Goal: Task Accomplishment & Management: Use online tool/utility

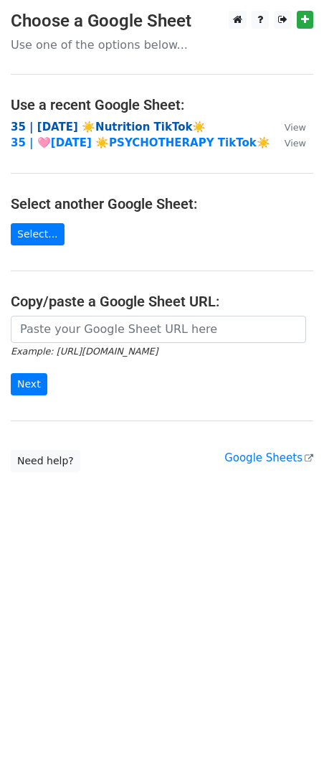
click at [105, 124] on strong "35 | AUG 29 ☀️Nutrition TikTok☀️" at bounding box center [108, 127] width 195 height 13
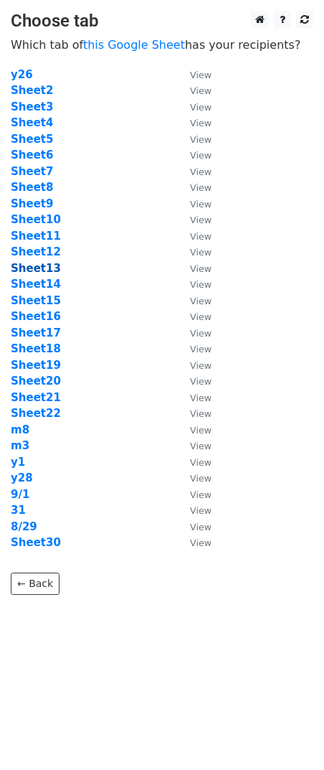
click at [31, 269] on strong "Sheet13" at bounding box center [36, 268] width 50 height 13
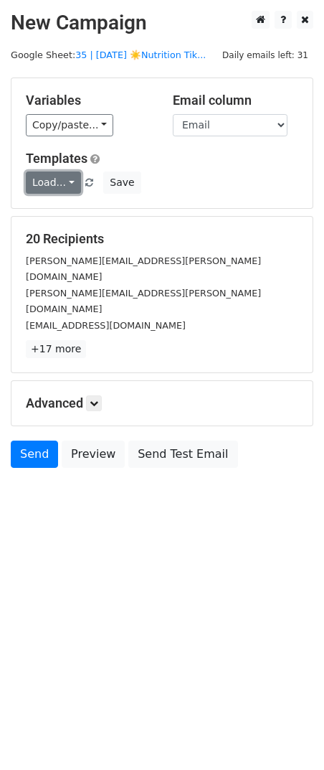
click at [61, 173] on link "Load..." at bounding box center [53, 183] width 55 height 22
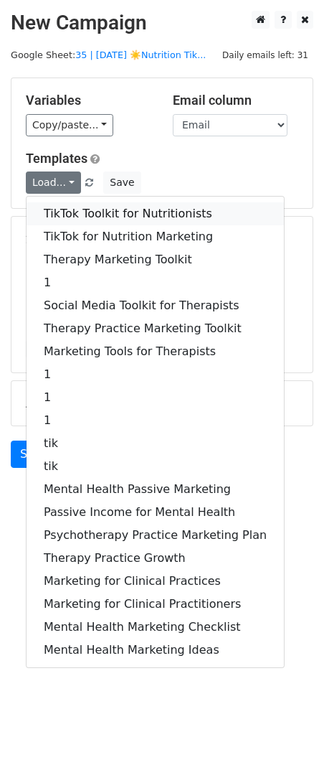
click at [120, 217] on link "TikTok Toolkit for Nutritionists" at bounding box center [156, 213] width 258 height 23
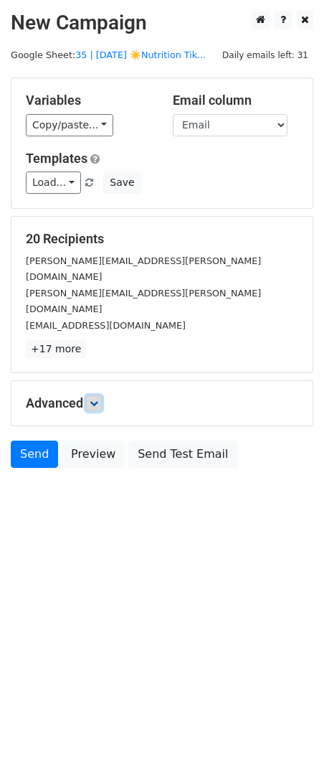
click at [98, 399] on icon at bounding box center [94, 403] width 9 height 9
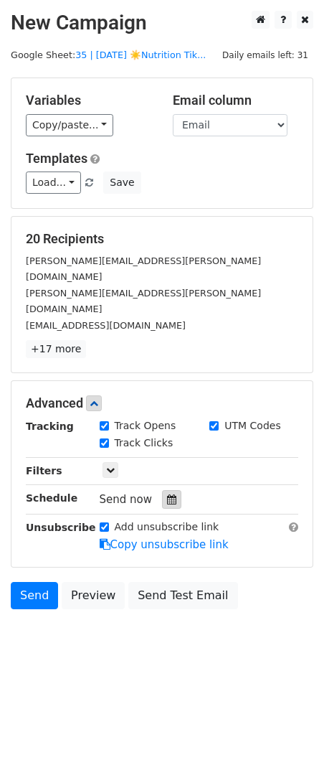
click at [169, 494] on icon at bounding box center [171, 499] width 9 height 10
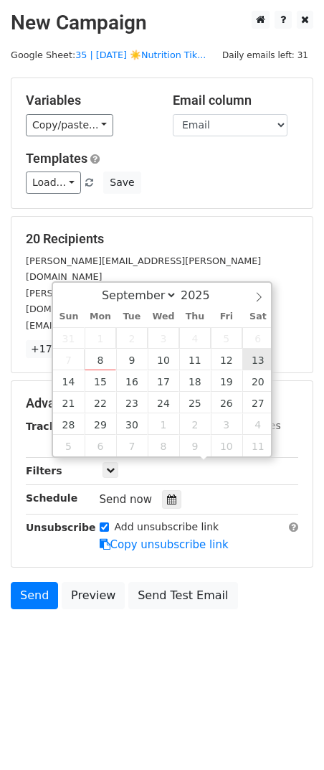
type input "2025-09-13 12:00"
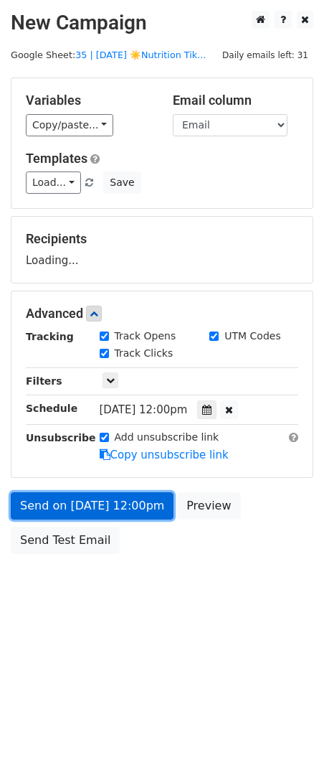
click at [146, 507] on link "Send on Sep 13 at 12:00pm" at bounding box center [92, 505] width 163 height 27
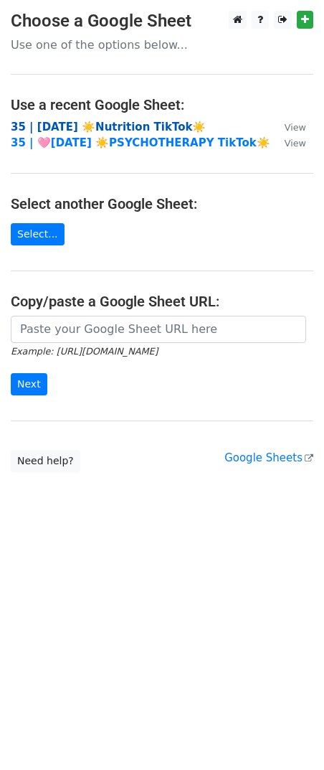
click at [78, 128] on strong "35 | [DATE] ☀️Nutrition TikTok☀️" at bounding box center [108, 127] width 195 height 13
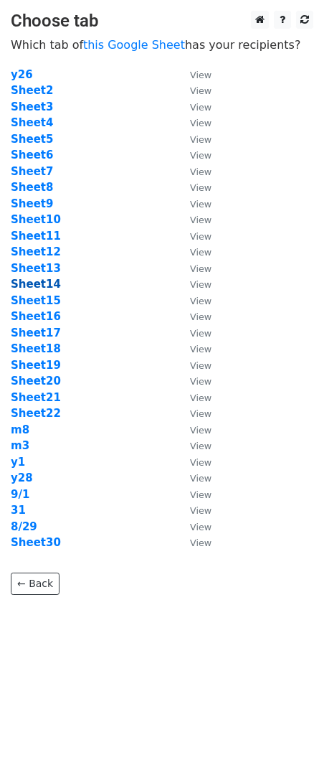
click at [36, 281] on strong "Sheet14" at bounding box center [36, 284] width 50 height 13
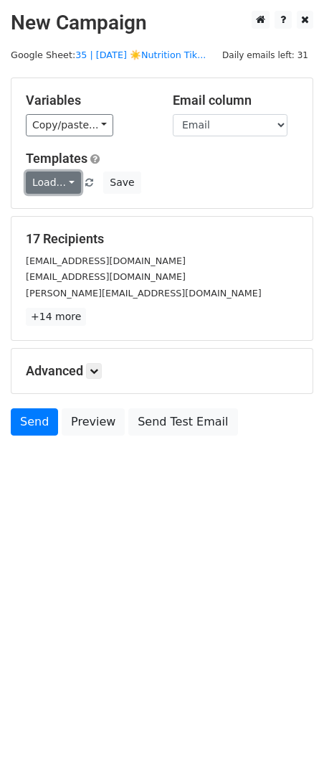
click at [46, 173] on link "Load..." at bounding box center [53, 183] width 55 height 22
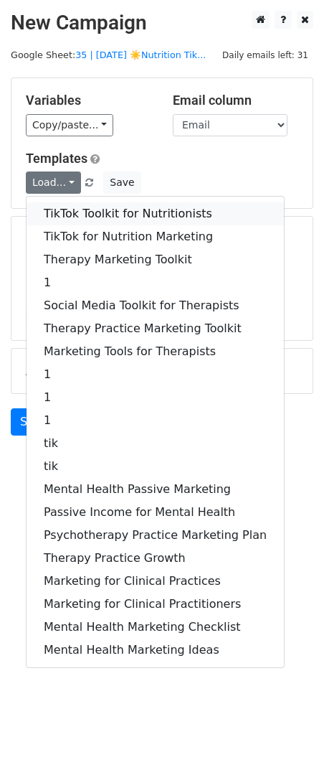
click at [71, 206] on link "TikTok Toolkit for Nutritionists" at bounding box center [156, 213] width 258 height 23
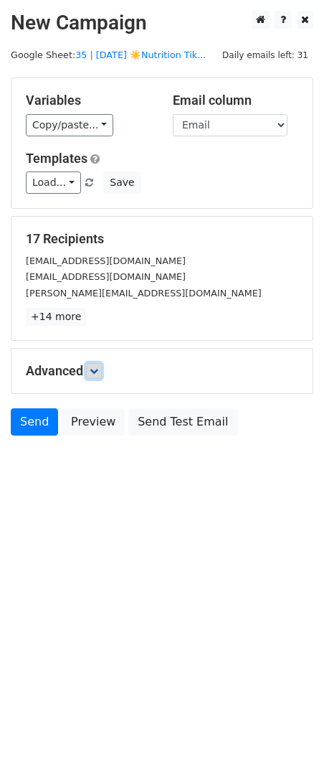
click at [96, 373] on icon at bounding box center [94, 371] width 9 height 9
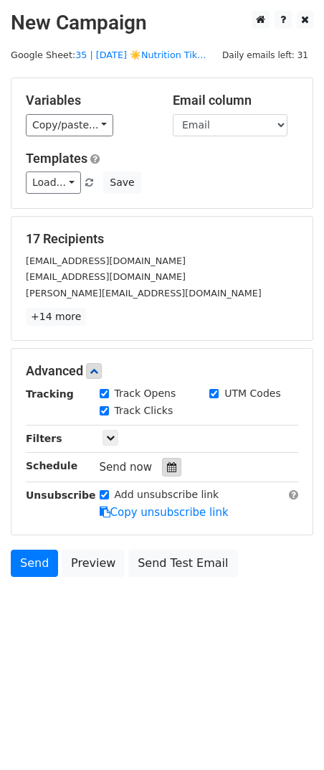
click at [167, 466] on icon at bounding box center [171, 467] width 9 height 10
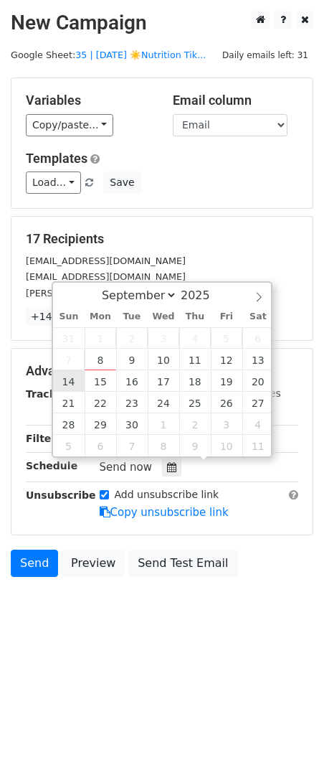
type input "2025-09-14 12:00"
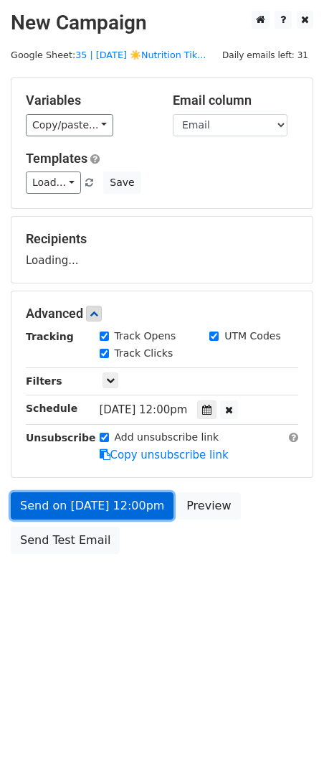
click at [98, 509] on link "Send on Sep 14 at 12:00pm" at bounding box center [92, 505] width 163 height 27
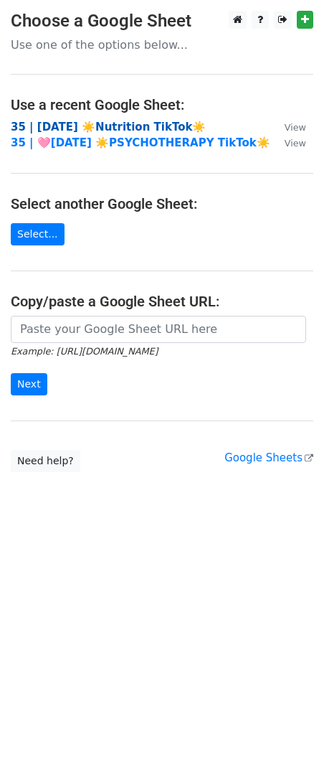
click at [97, 121] on strong "35 | [DATE] ☀️Nutrition TikTok☀️" at bounding box center [108, 127] width 195 height 13
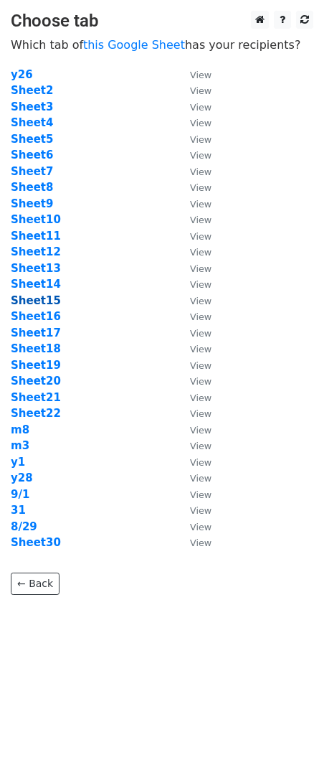
click at [37, 300] on strong "Sheet15" at bounding box center [36, 300] width 50 height 13
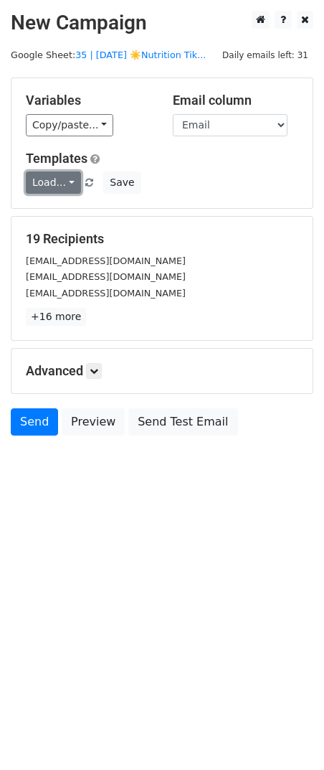
click at [56, 179] on link "Load..." at bounding box center [53, 183] width 55 height 22
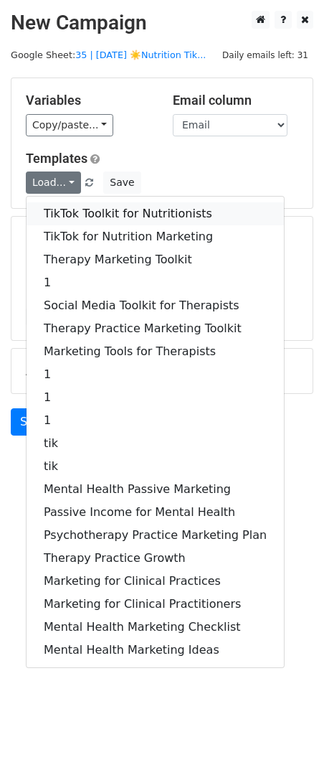
click at [76, 210] on link "TikTok Toolkit for Nutritionists" at bounding box center [156, 213] width 258 height 23
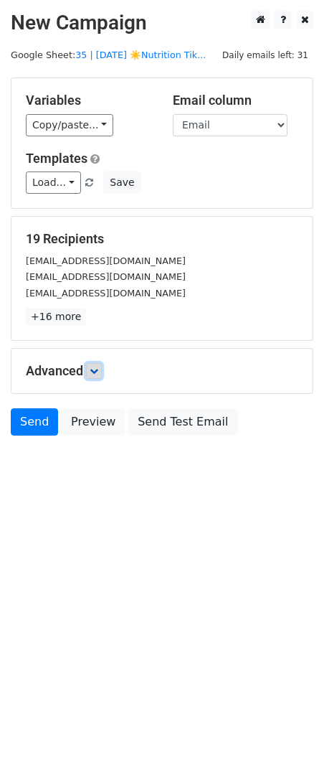
click at [96, 370] on icon at bounding box center [94, 371] width 9 height 9
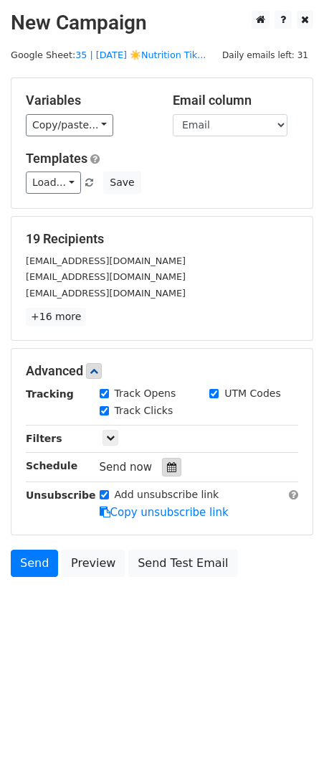
click at [169, 471] on div at bounding box center [171, 467] width 19 height 19
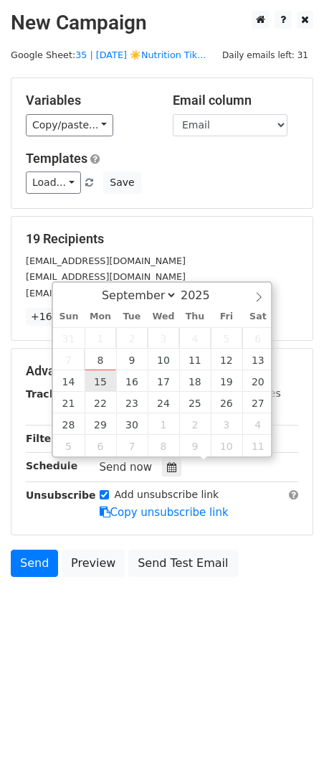
type input "[DATE] 12:00"
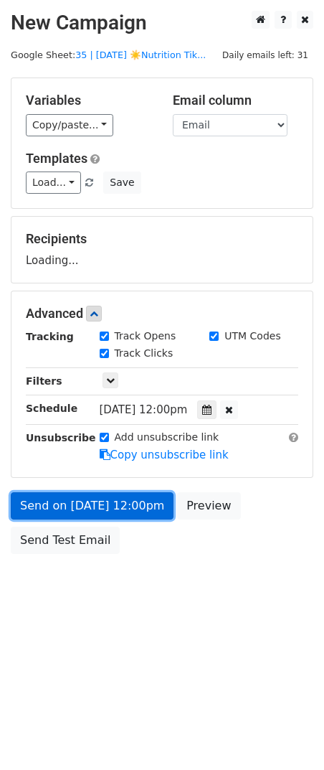
click at [102, 507] on link "Send on [DATE] 12:00pm" at bounding box center [92, 505] width 163 height 27
